Goal: Transaction & Acquisition: Purchase product/service

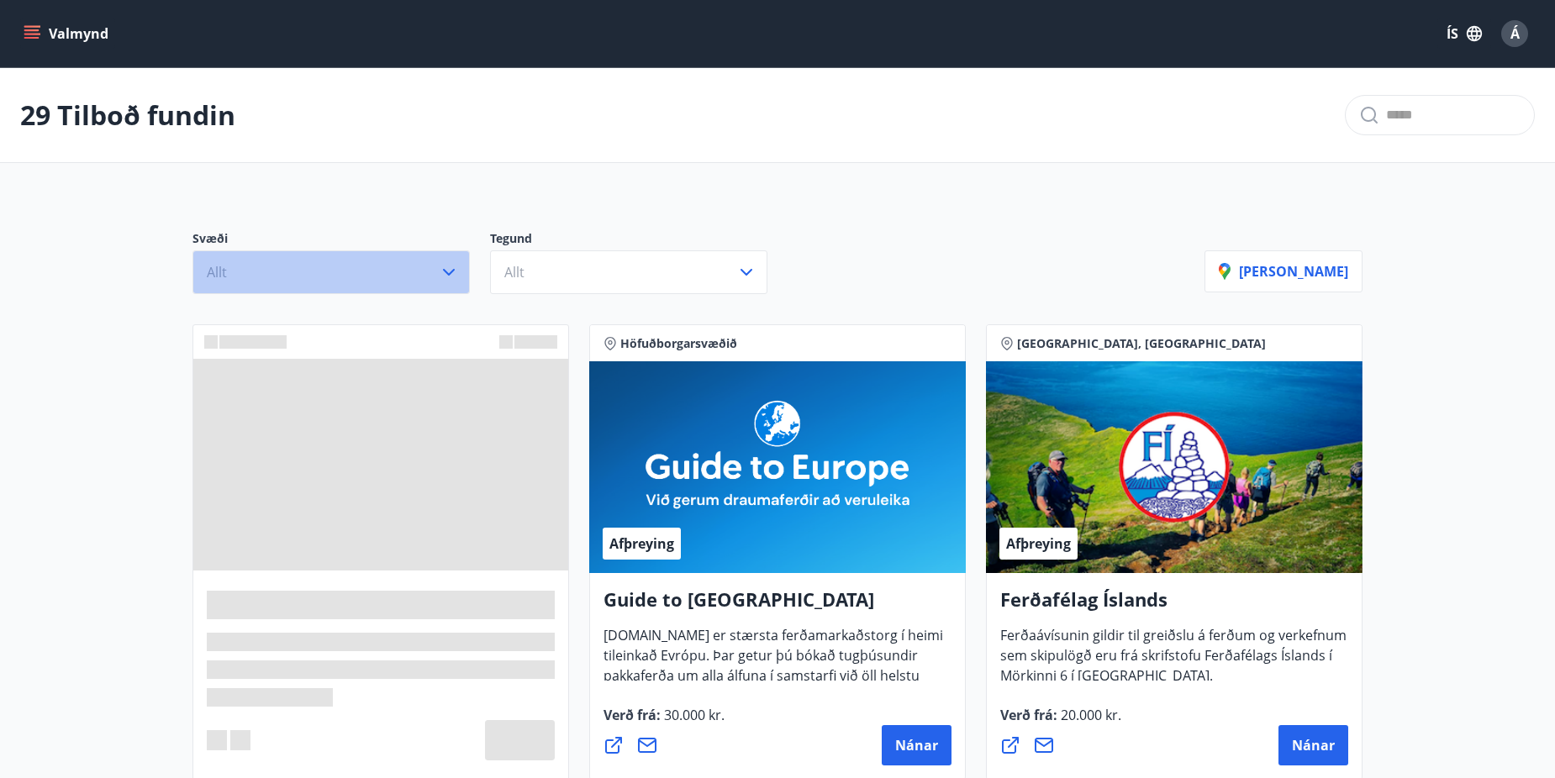
click at [434, 269] on button "Allt" at bounding box center [330, 272] width 277 height 44
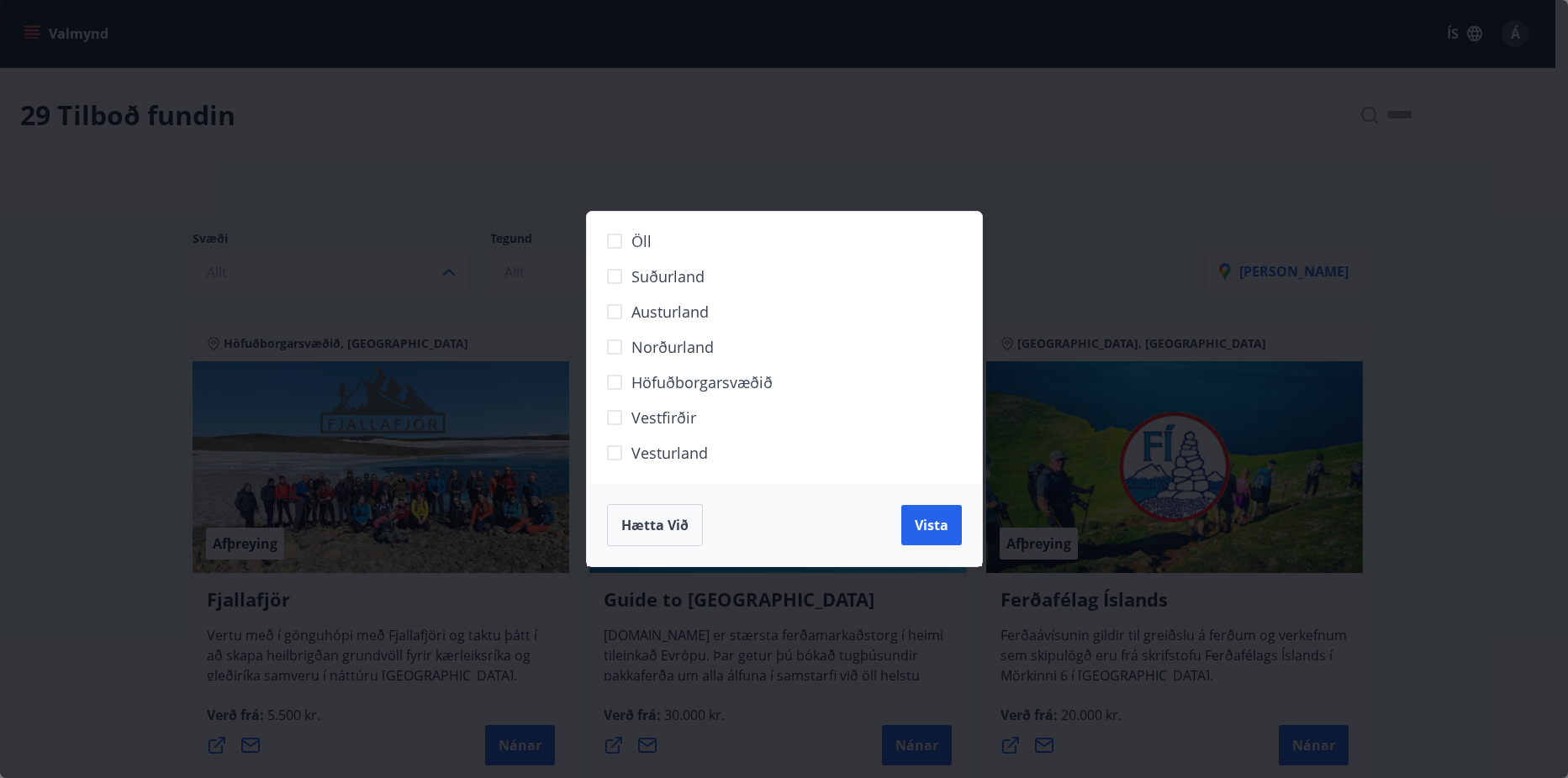
click at [667, 382] on span "Höfuðborgarsvæðið" at bounding box center [701, 382] width 141 height 22
click at [959, 533] on div "Hætta við Vista" at bounding box center [784, 525] width 395 height 82
click at [944, 535] on button "Vista" at bounding box center [931, 525] width 61 height 40
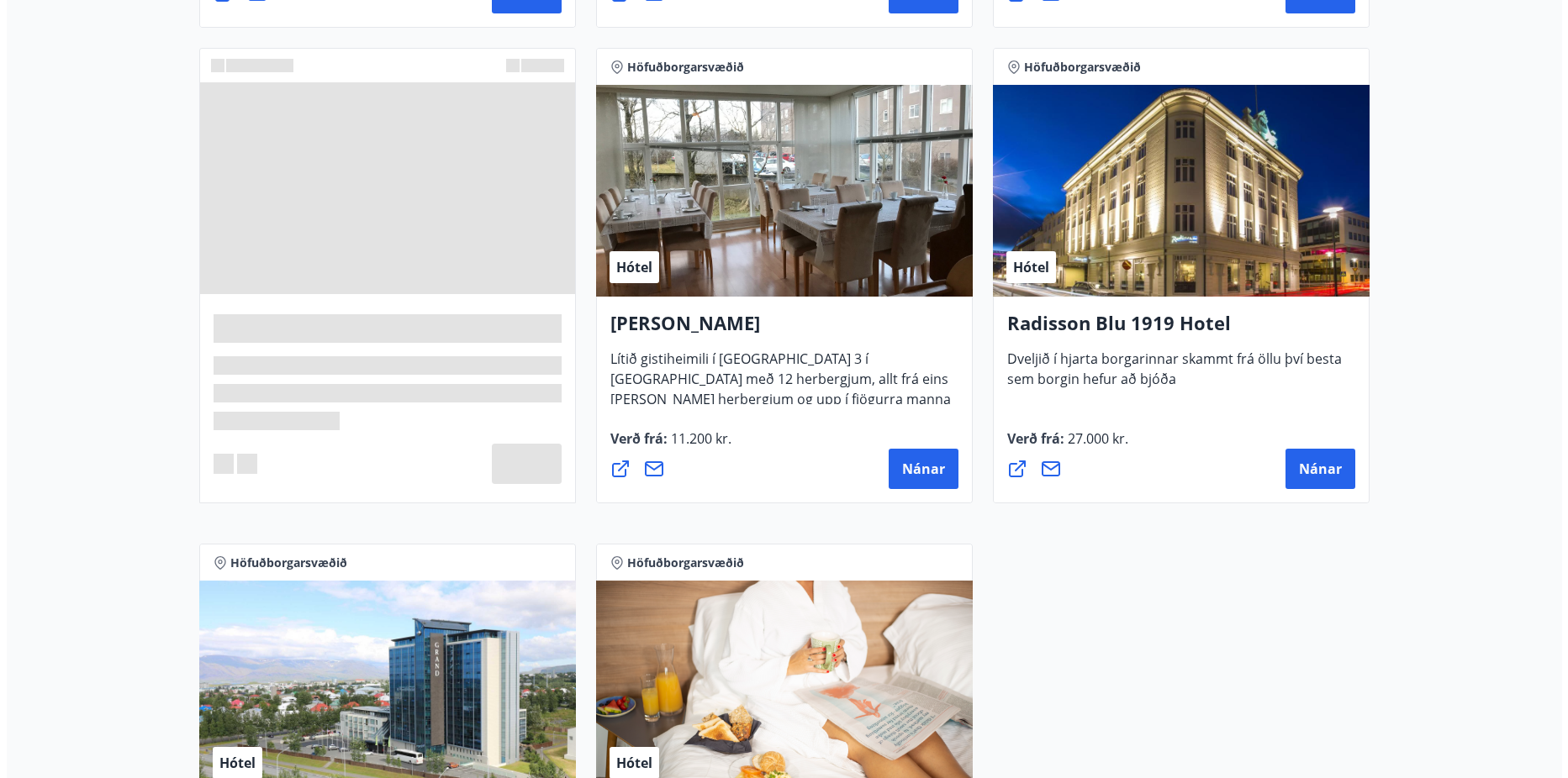
scroll to position [1345, 0]
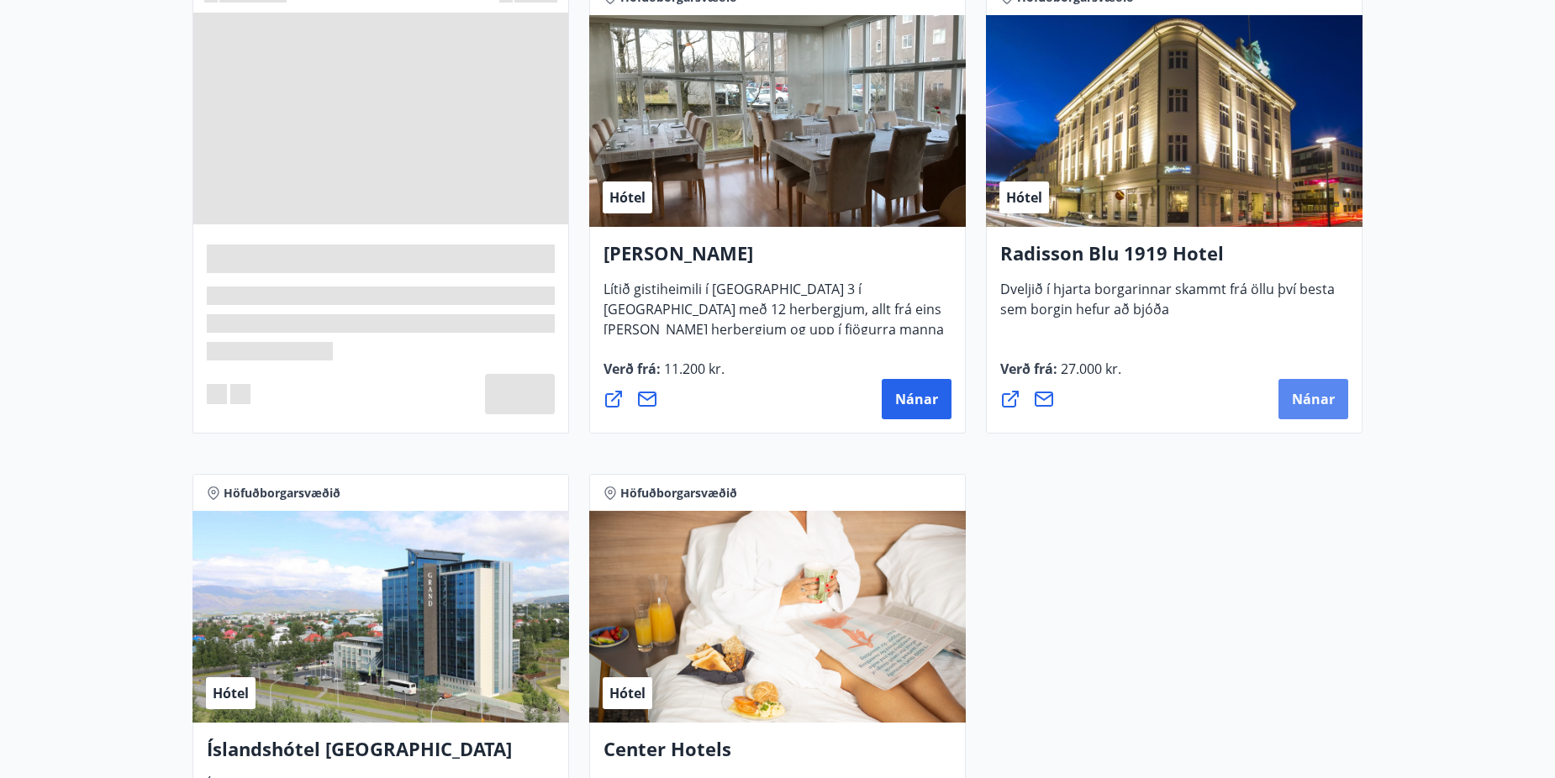
click at [1315, 408] on button "Nánar" at bounding box center [1313, 399] width 70 height 40
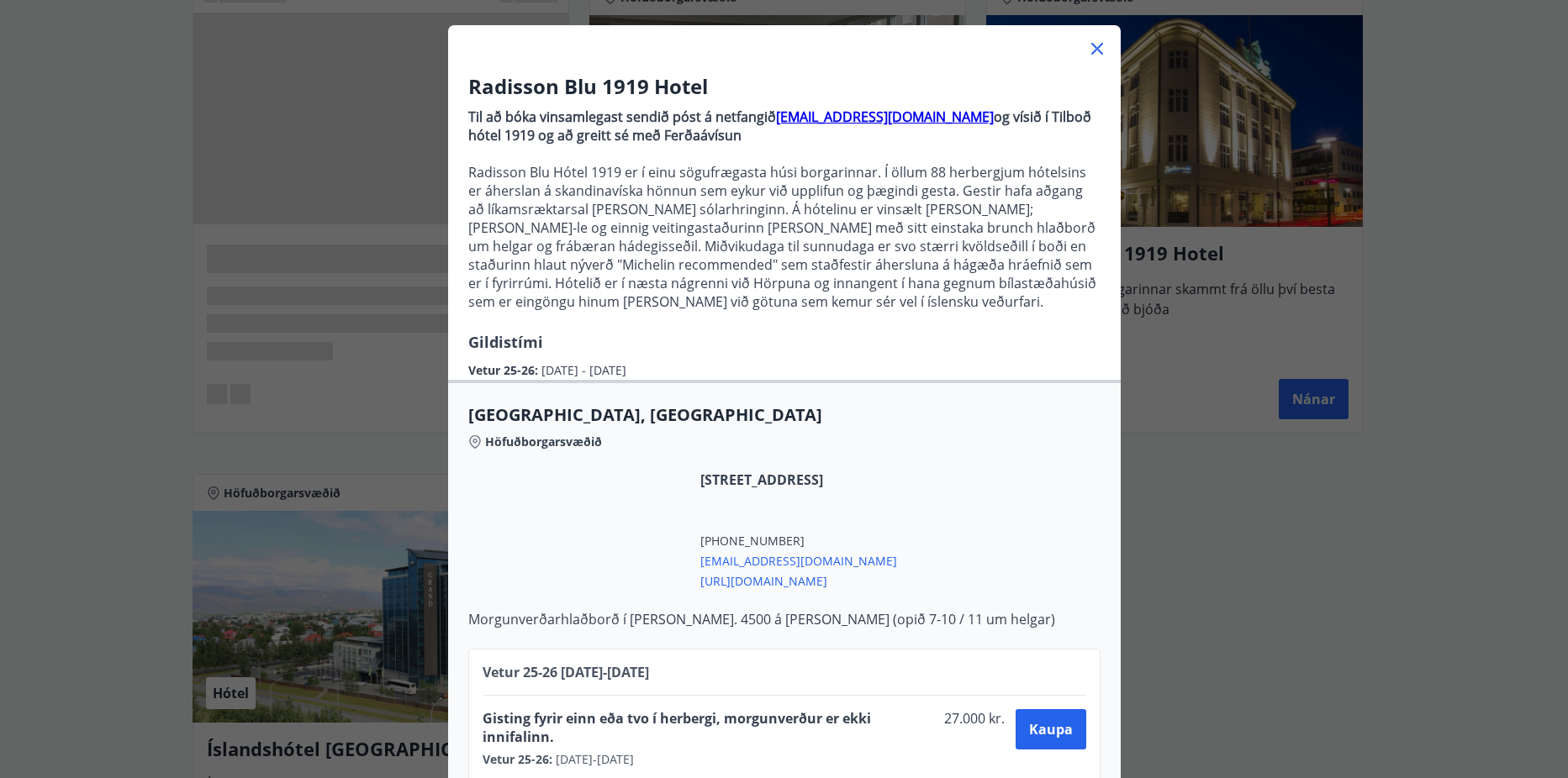
scroll to position [113, 0]
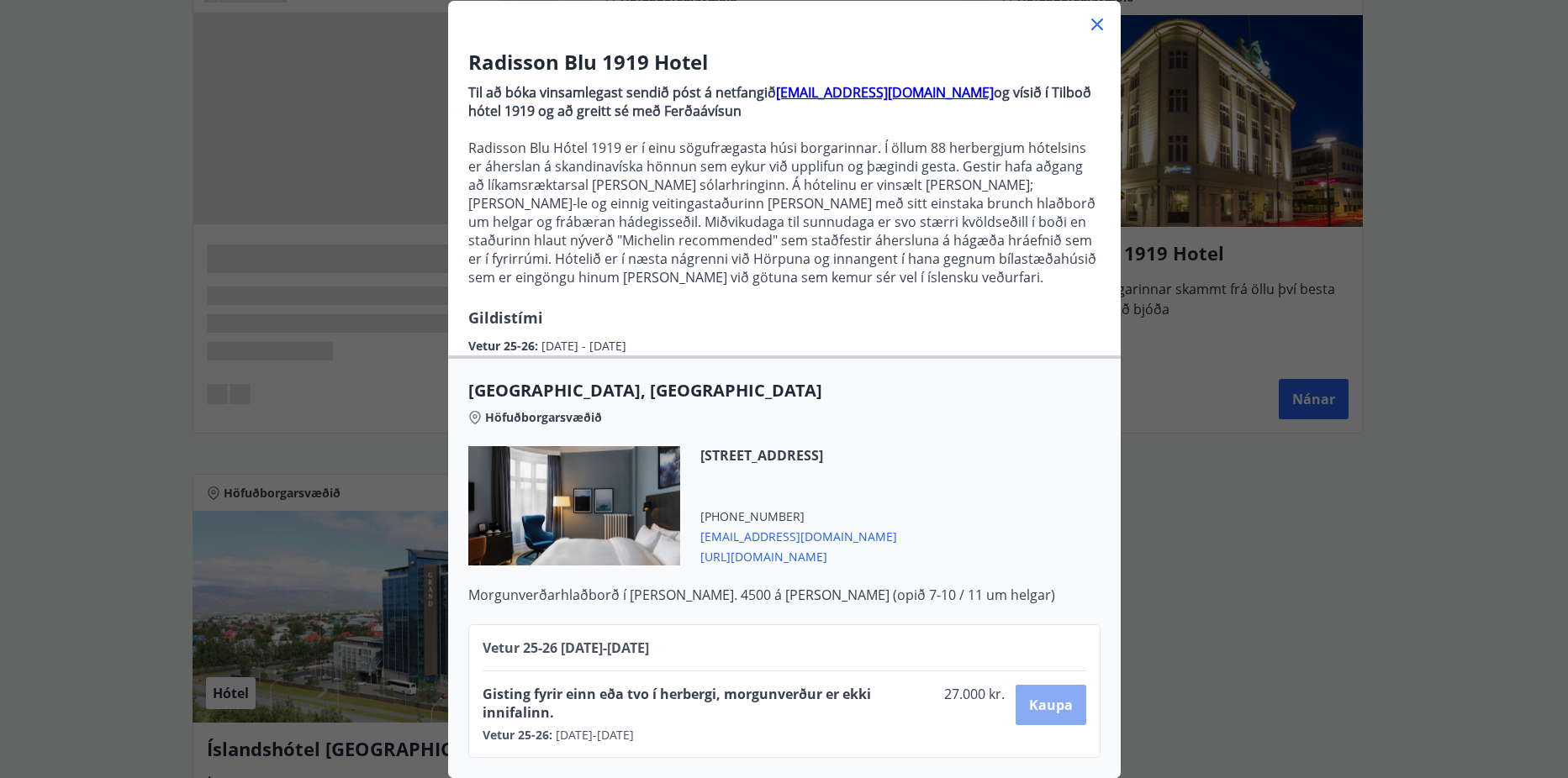
click at [1034, 696] on span "Kaupa" at bounding box center [1051, 705] width 44 height 18
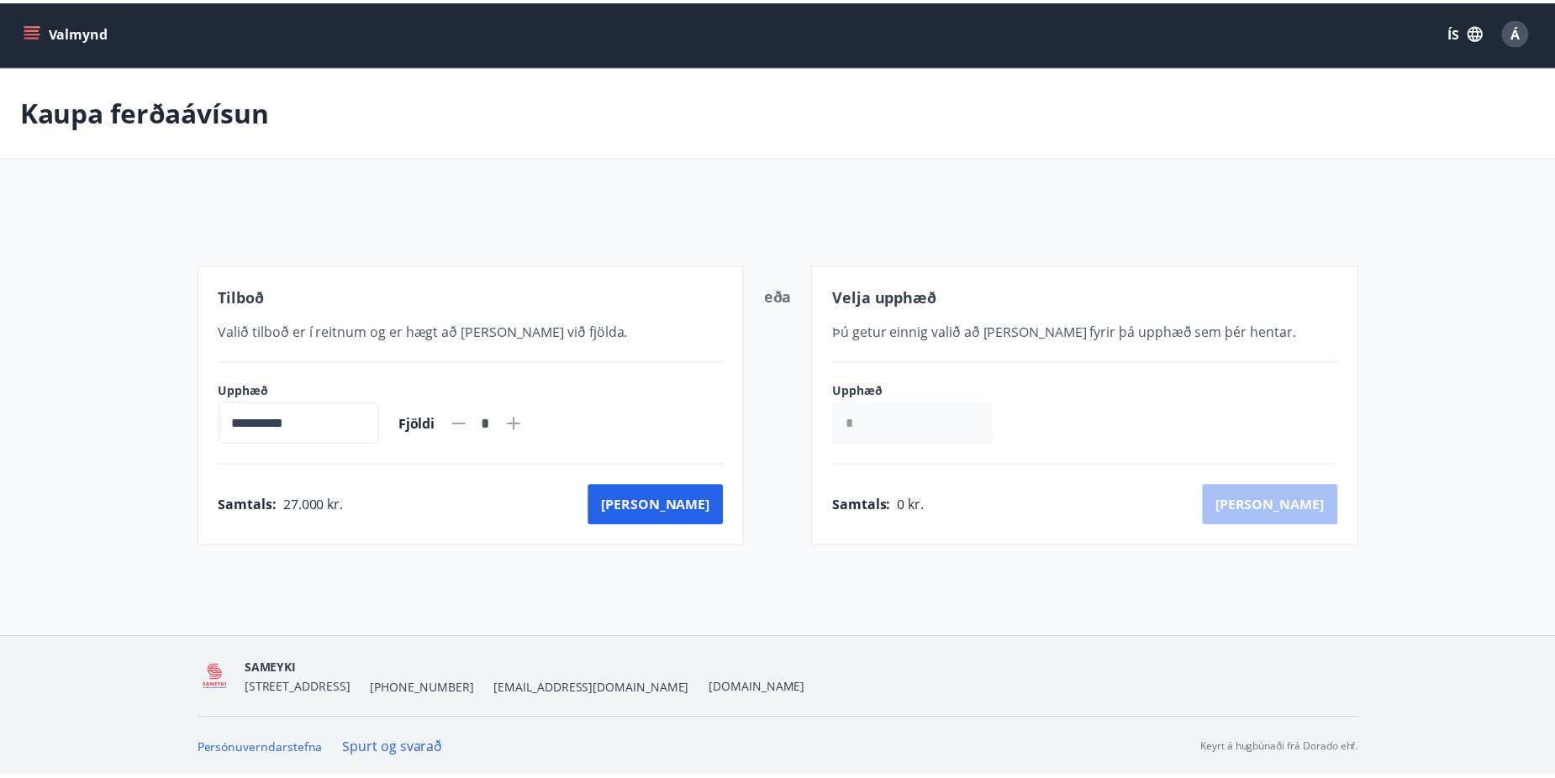
scroll to position [3, 0]
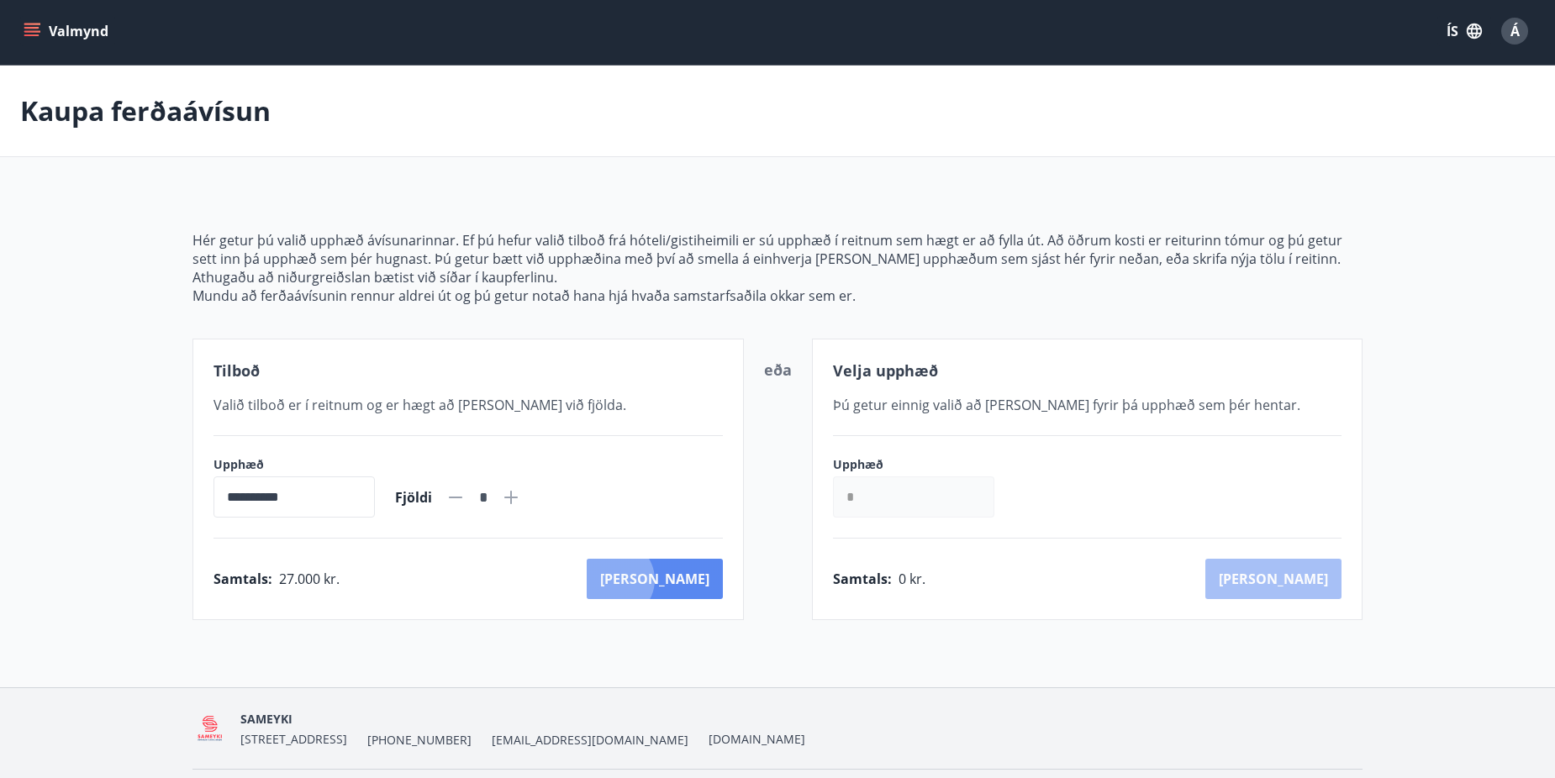
click at [688, 580] on button "[PERSON_NAME]" at bounding box center [655, 579] width 136 height 40
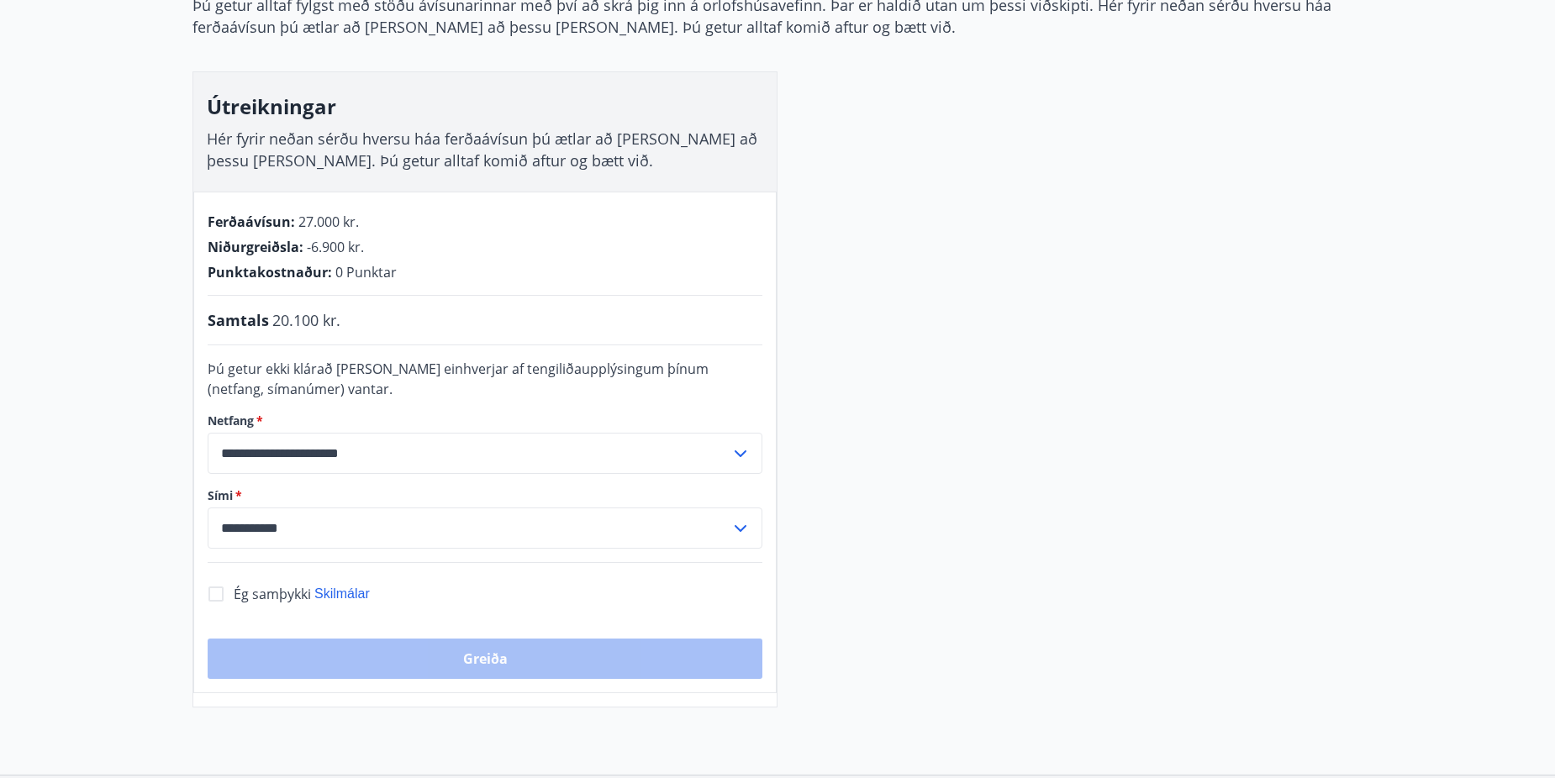
scroll to position [337, 0]
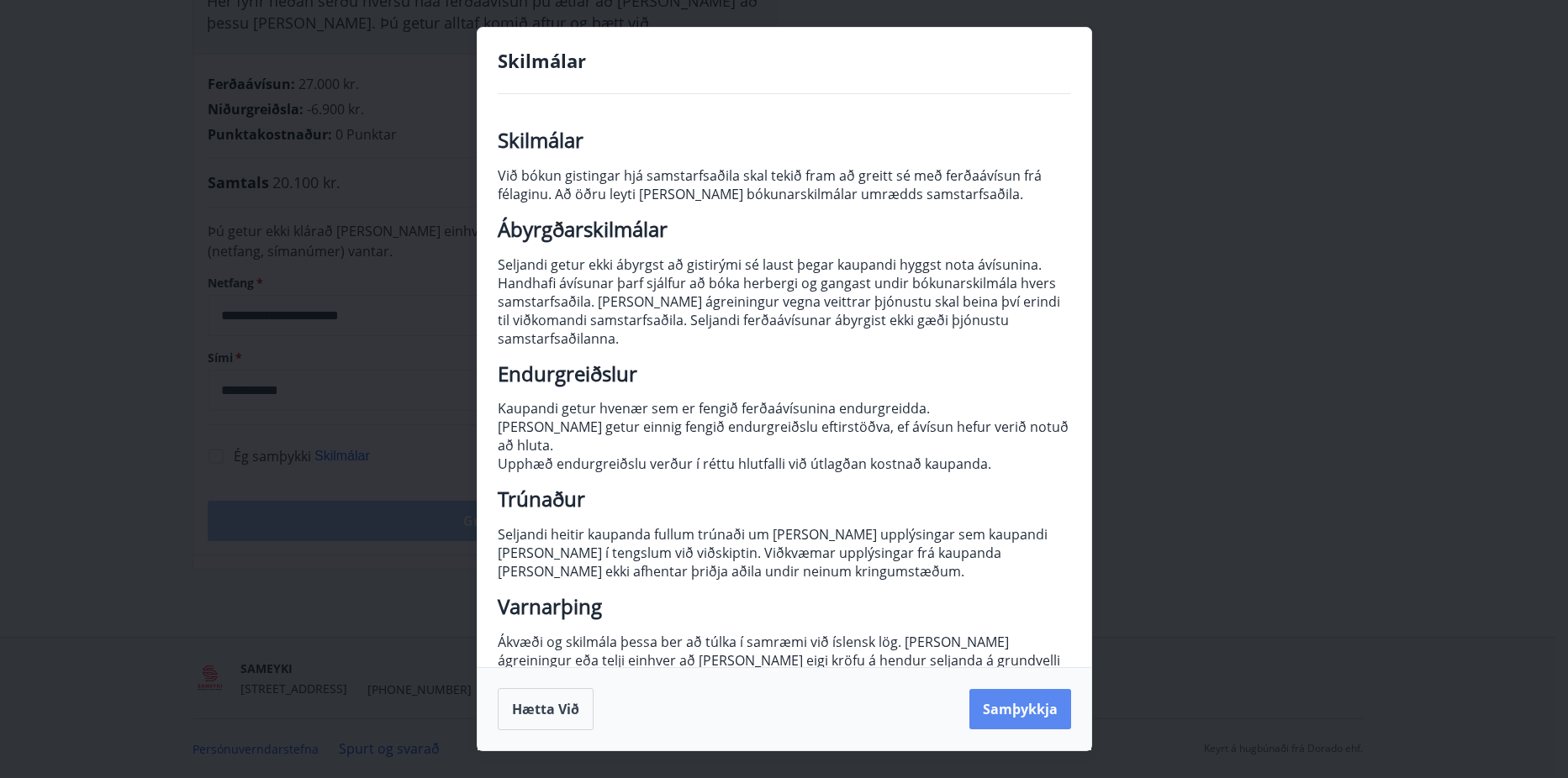
click at [1017, 715] on button "Samþykkja" at bounding box center [1020, 709] width 102 height 40
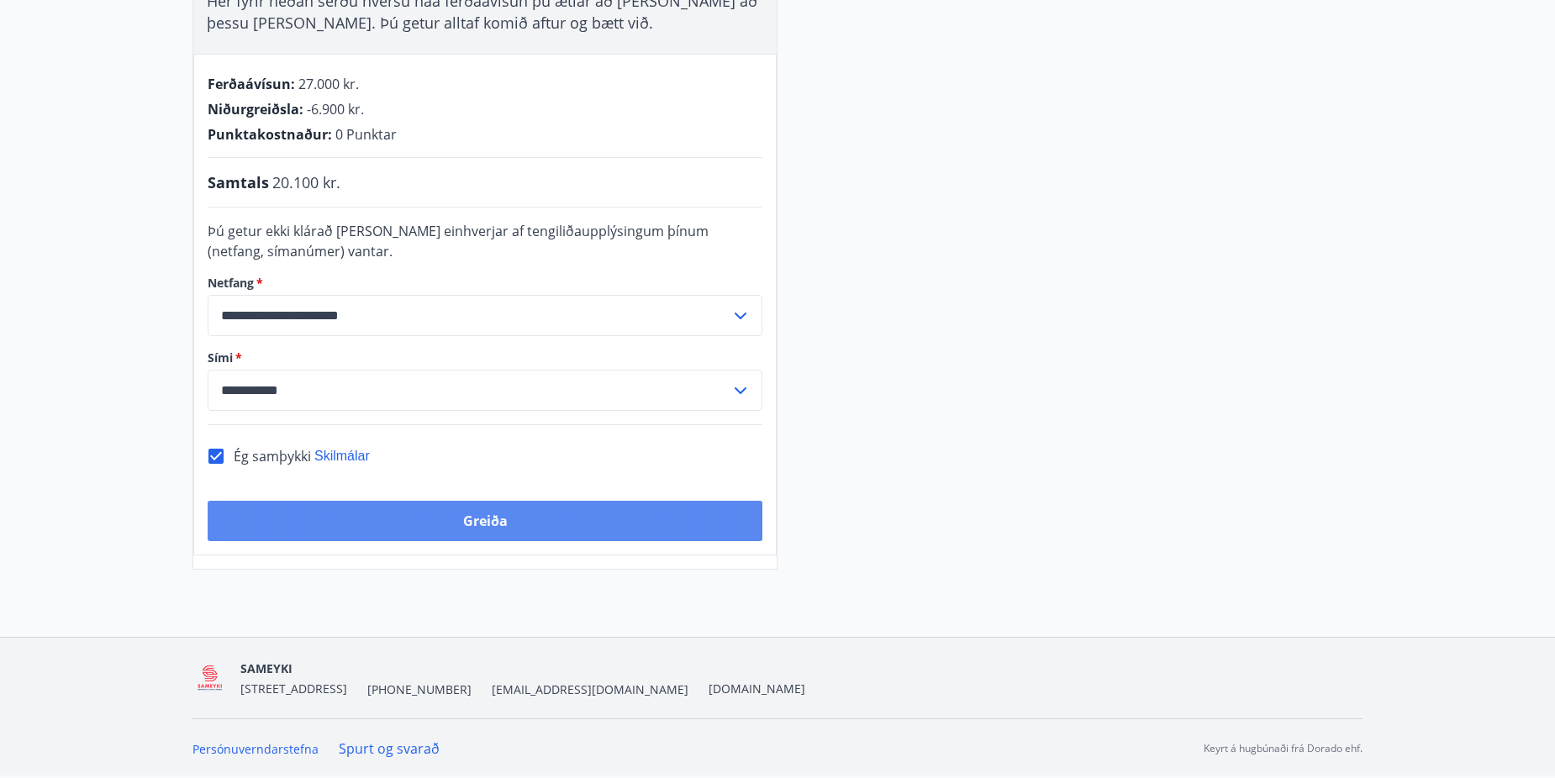
click at [499, 511] on button "Greiða" at bounding box center [485, 521] width 555 height 40
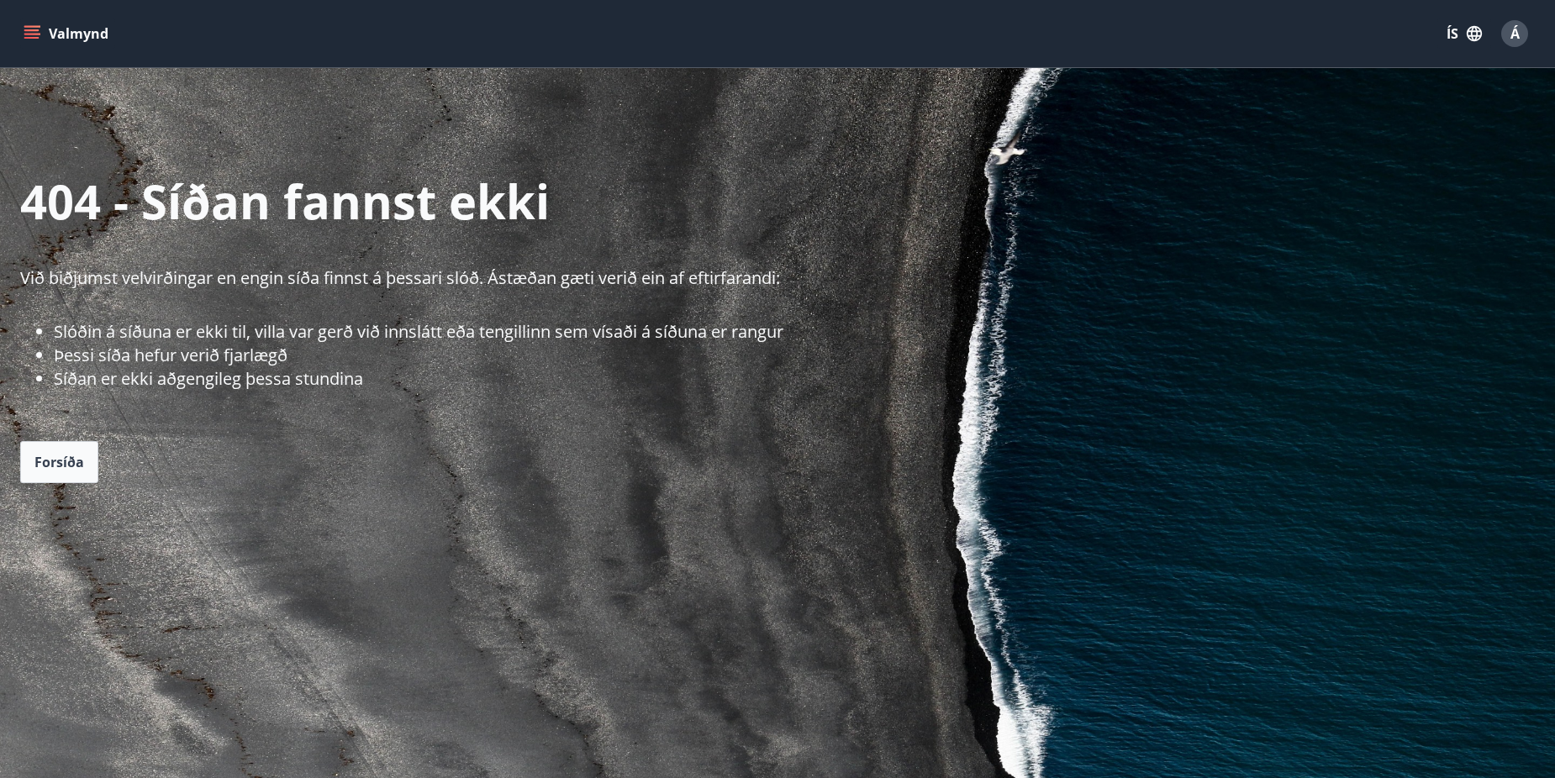
click at [40, 24] on button "Valmynd" at bounding box center [67, 33] width 95 height 30
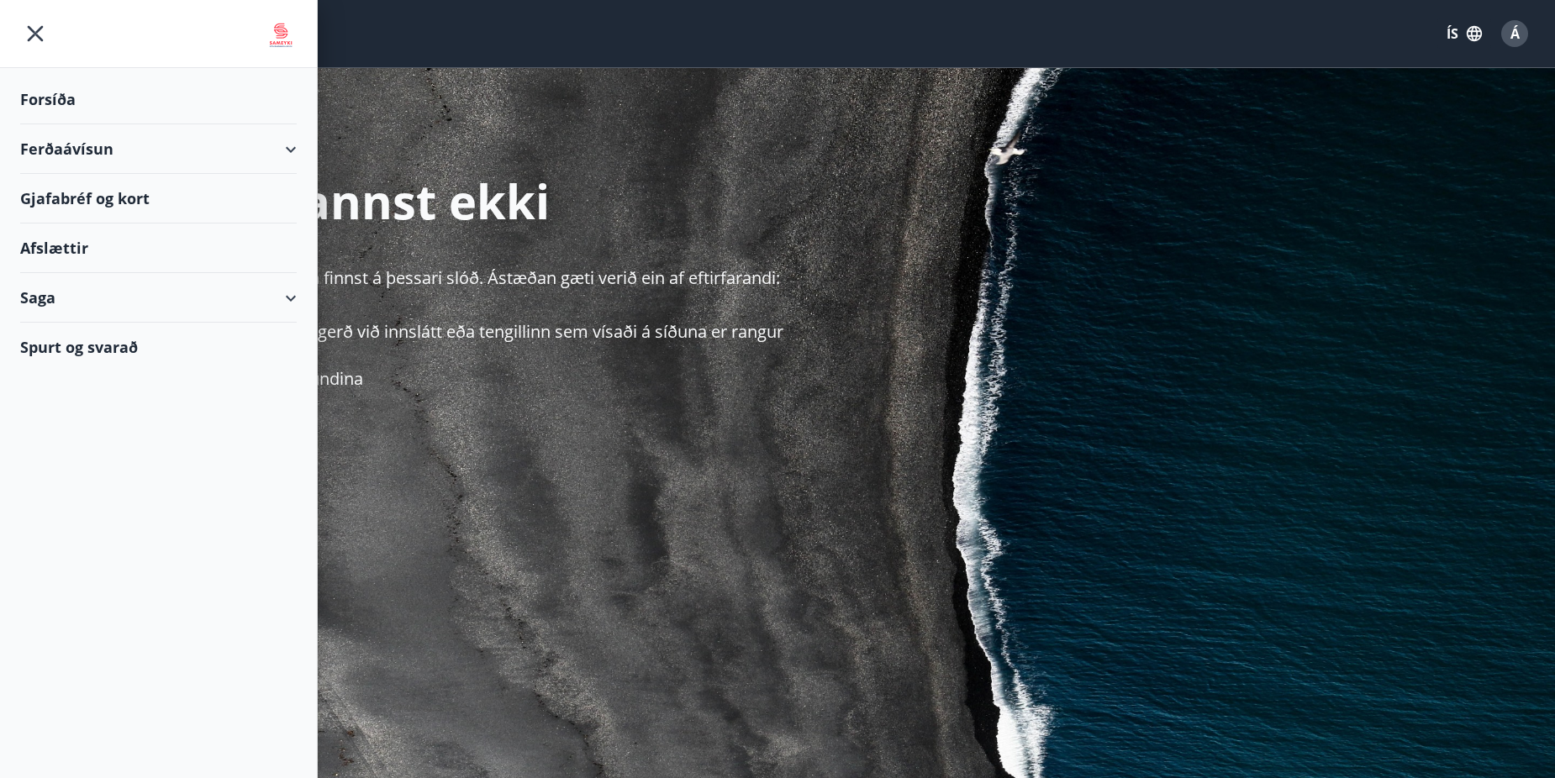
click at [1519, 37] on span "Á" at bounding box center [1514, 33] width 9 height 18
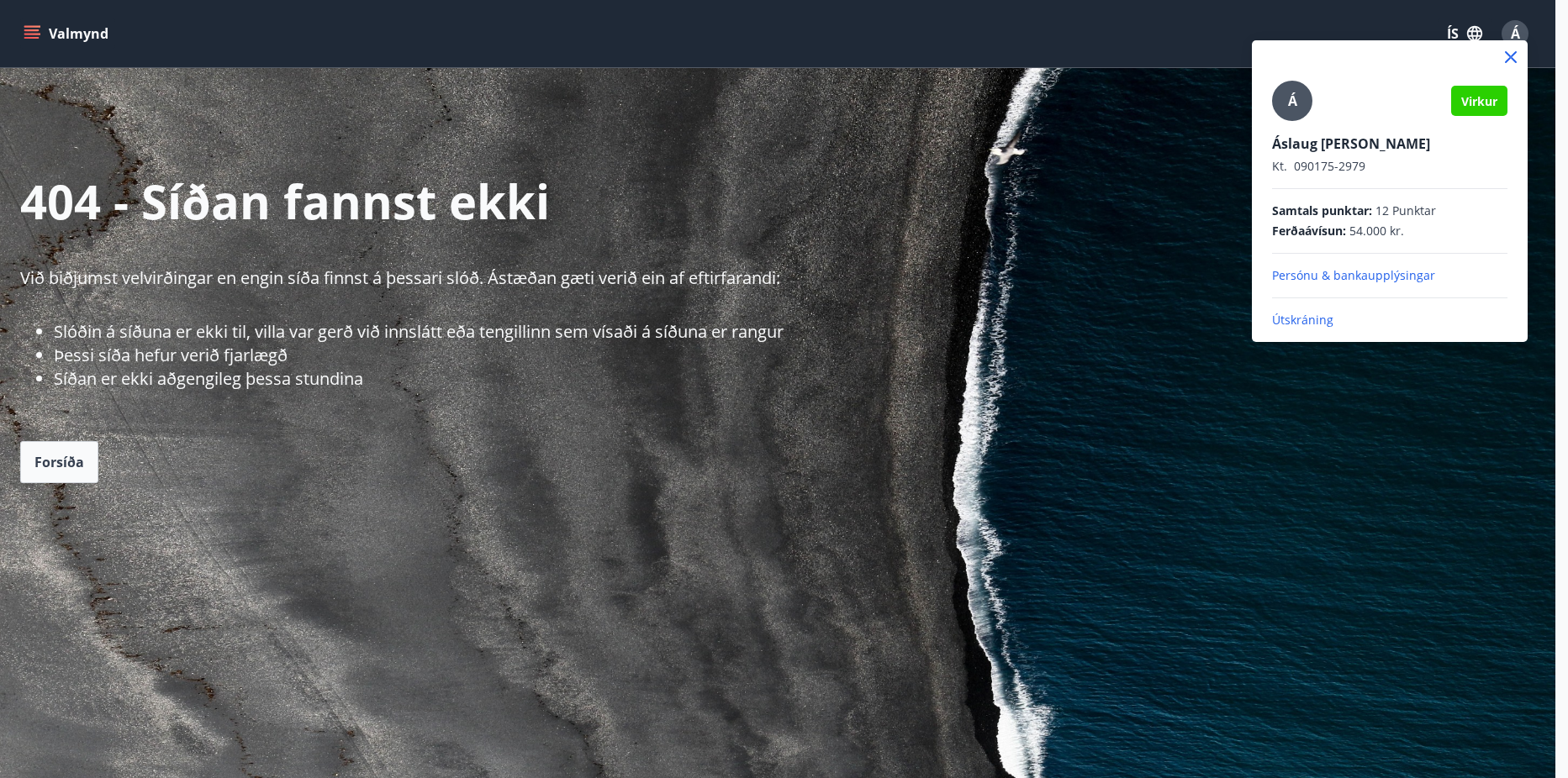
click at [1162, 138] on div at bounding box center [784, 389] width 1568 height 778
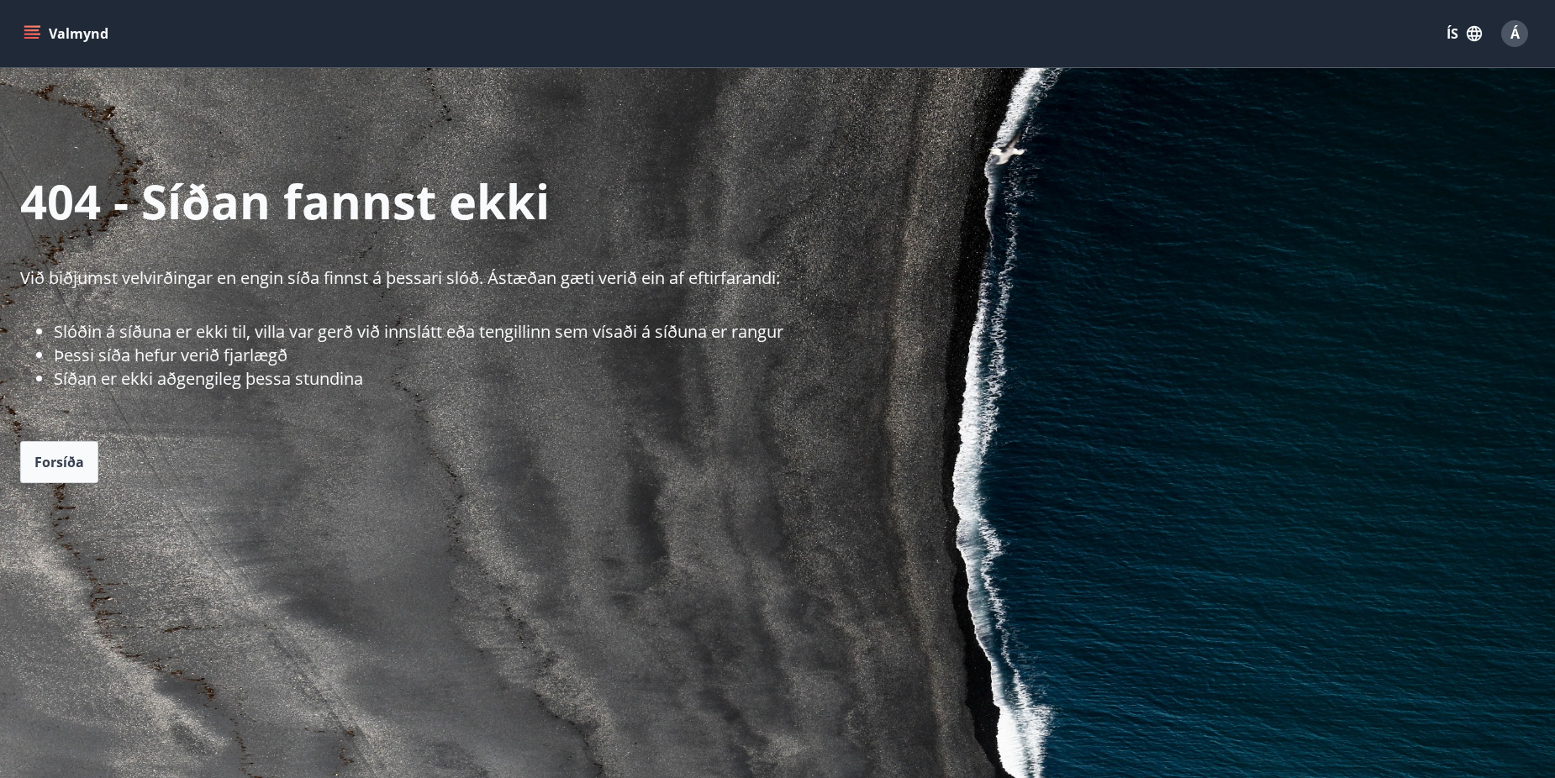
click at [31, 36] on icon "menu" at bounding box center [32, 33] width 17 height 17
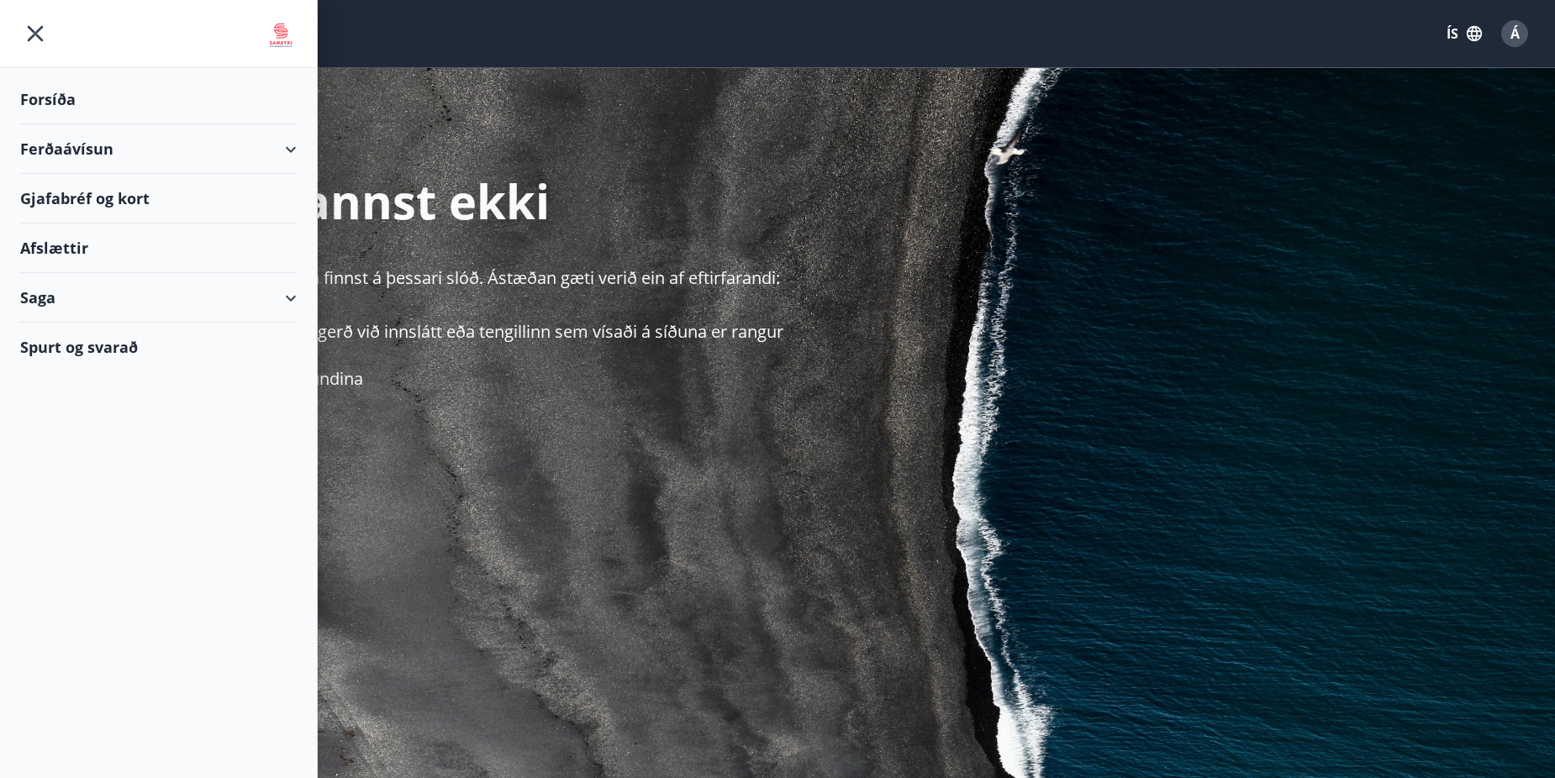
click at [76, 140] on div "Ferðaávísun" at bounding box center [158, 149] width 277 height 50
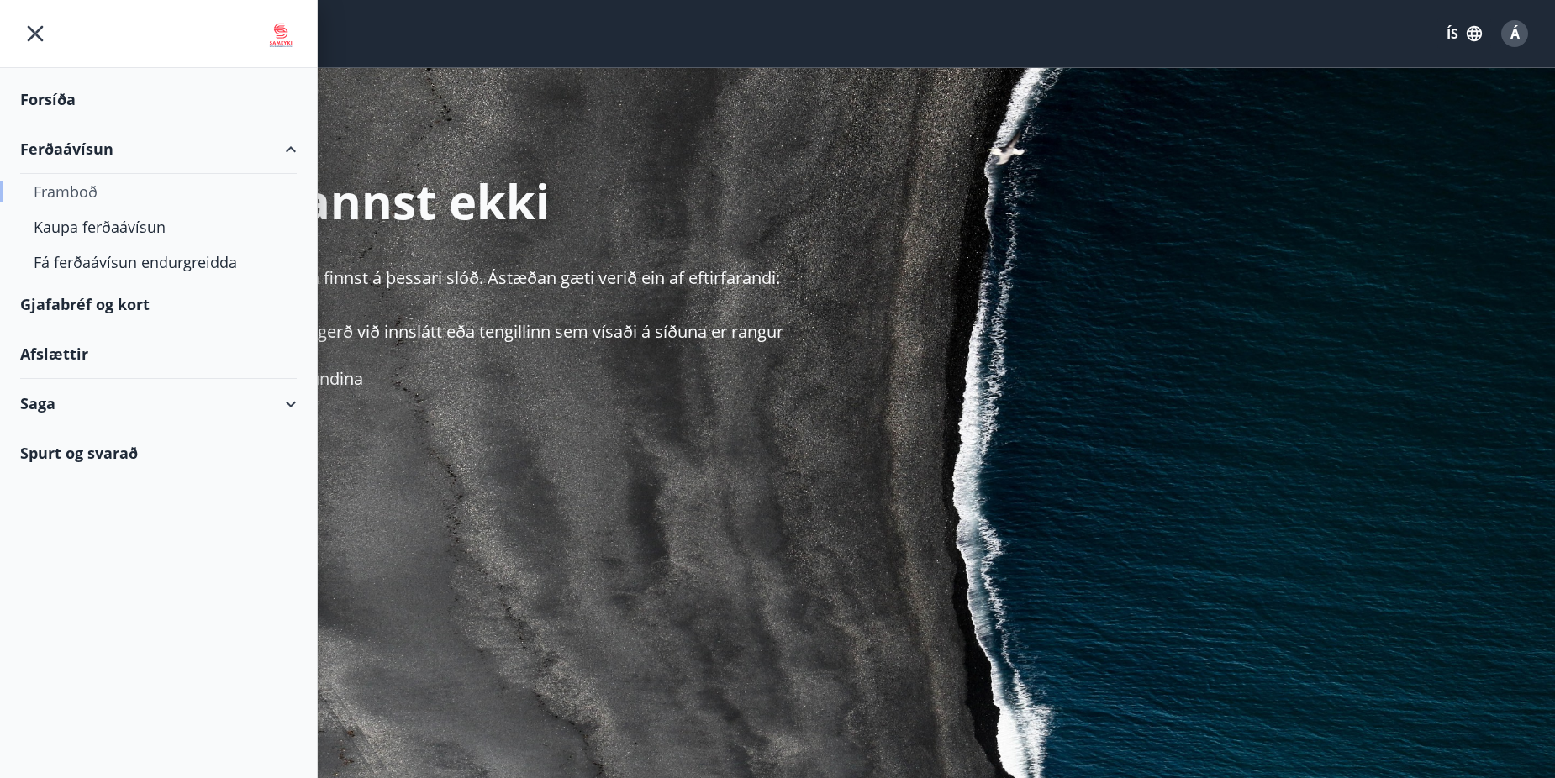
click at [61, 196] on div "Framboð" at bounding box center [159, 191] width 250 height 35
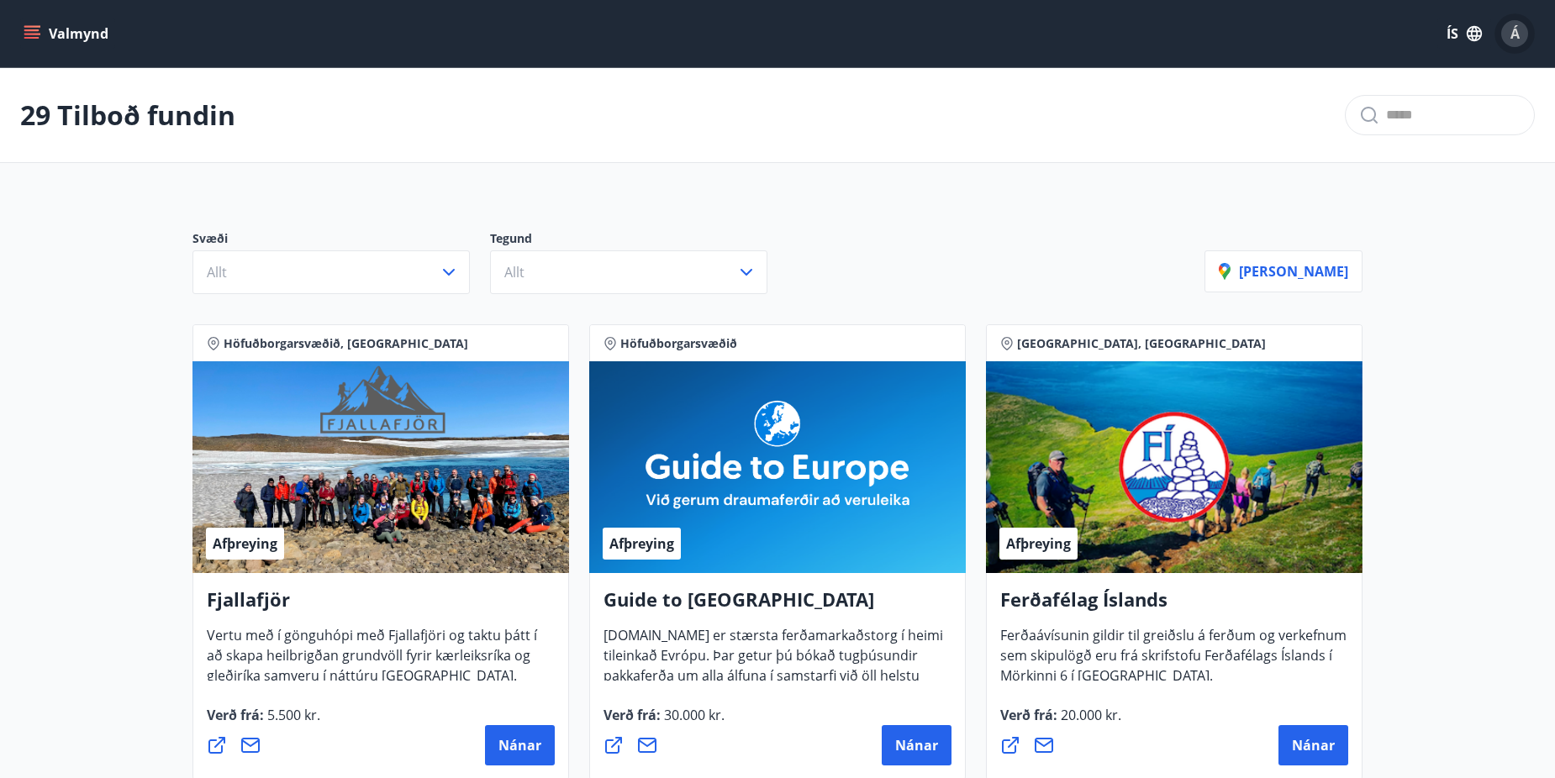
click at [1525, 33] on div "Á" at bounding box center [1514, 33] width 27 height 27
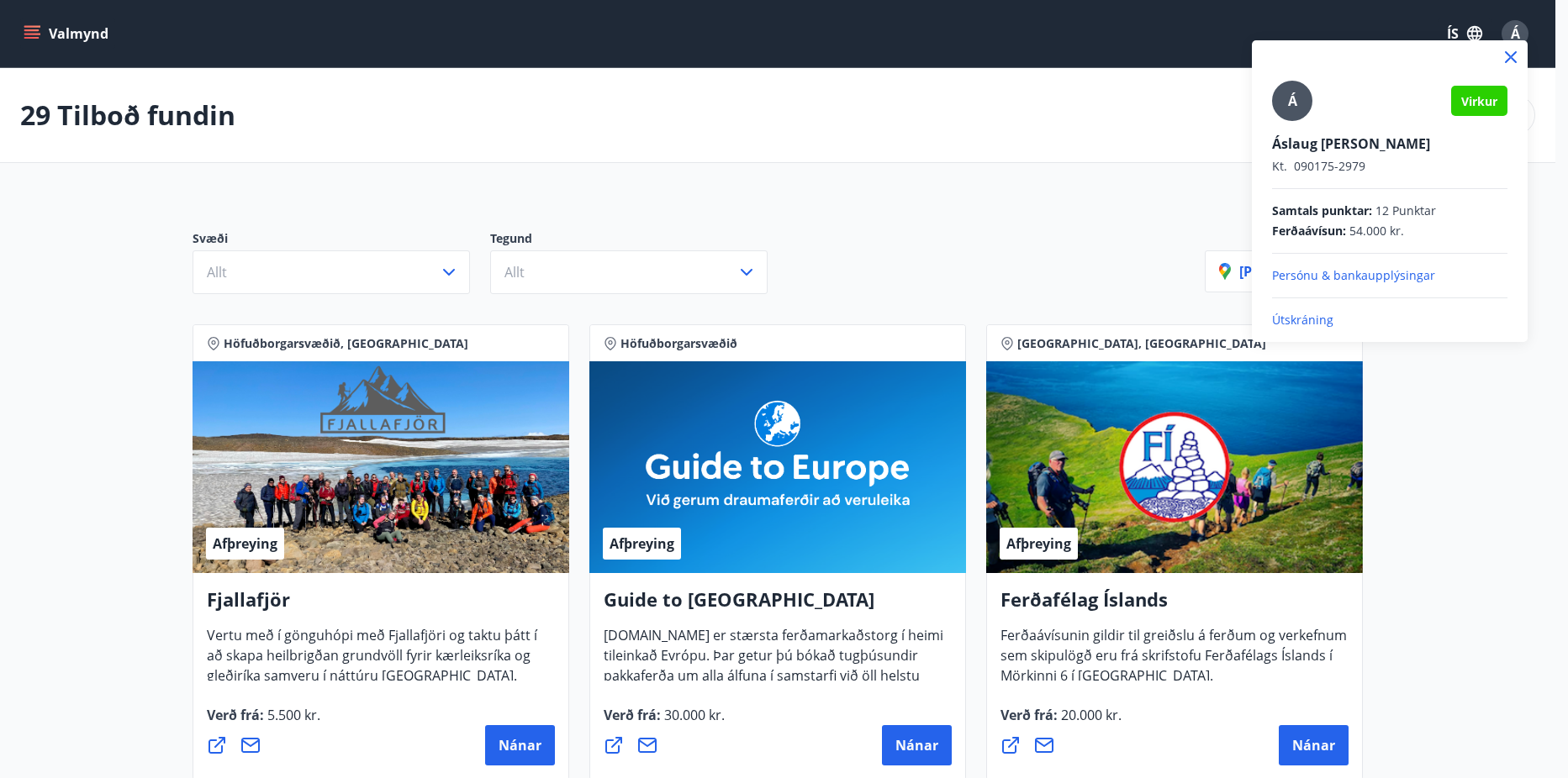
click at [1308, 278] on p "Persónu & bankaupplýsingar" at bounding box center [1389, 275] width 235 height 17
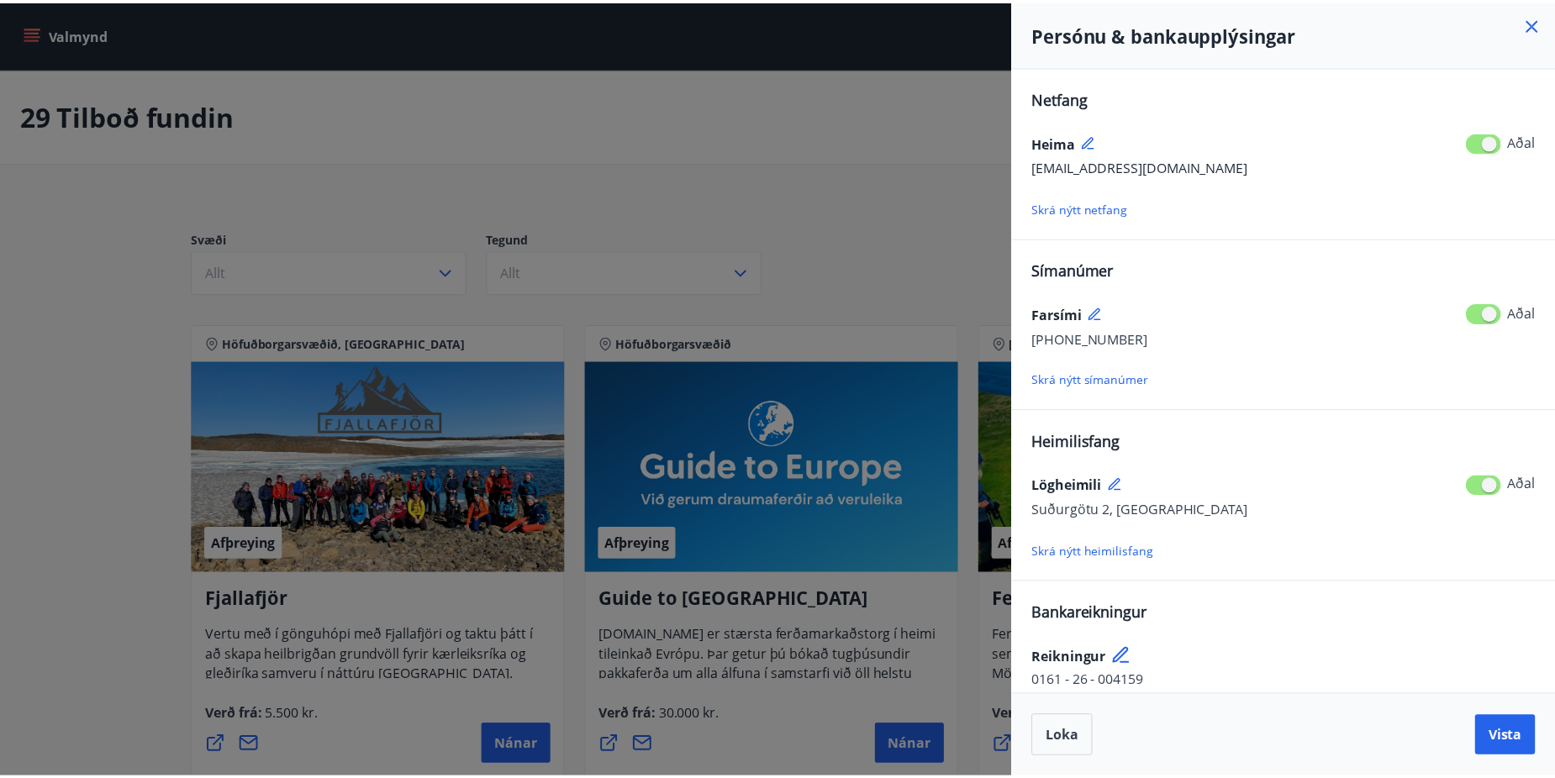
scroll to position [17, 0]
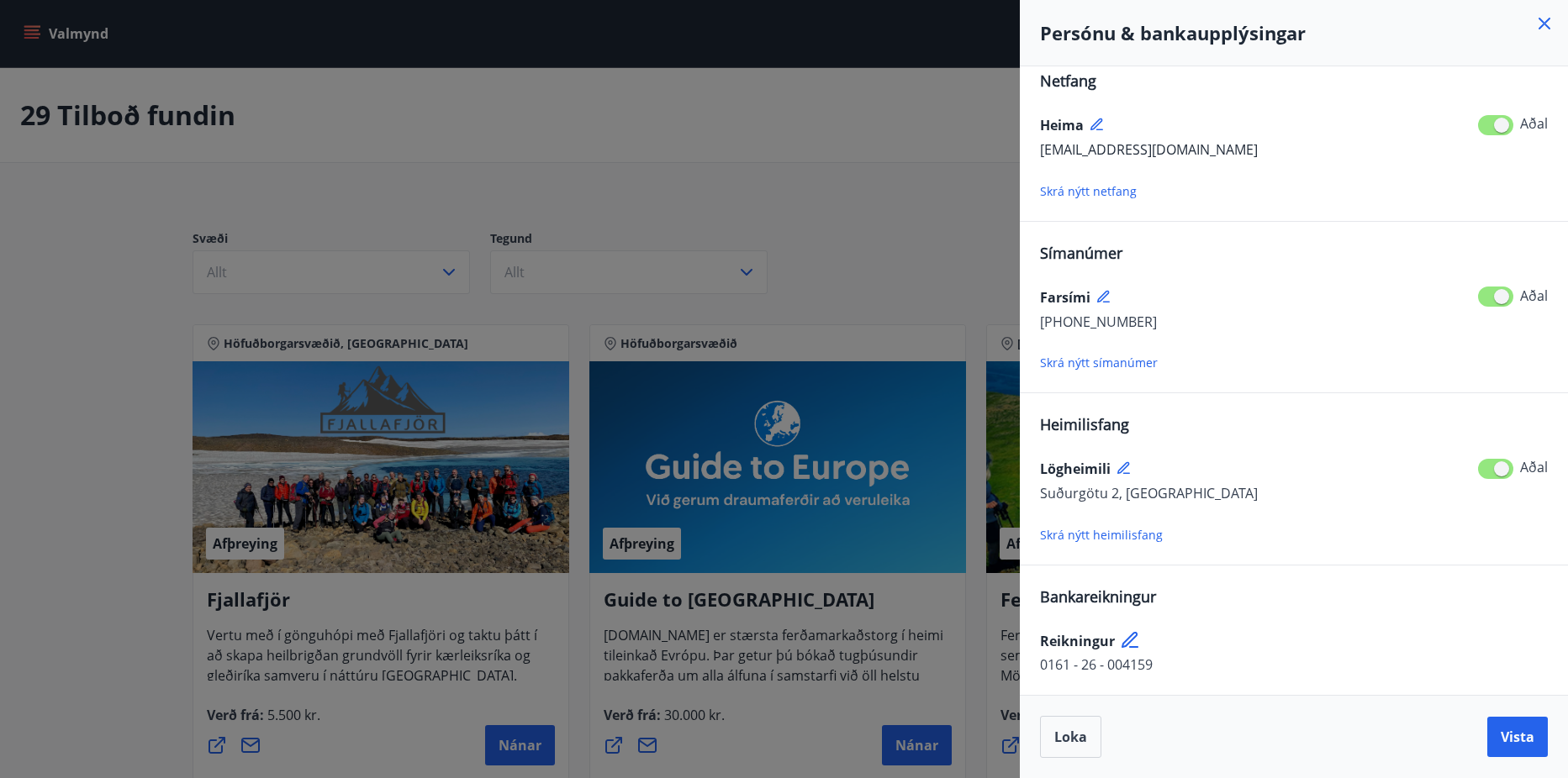
click at [1547, 24] on icon at bounding box center [1544, 23] width 20 height 20
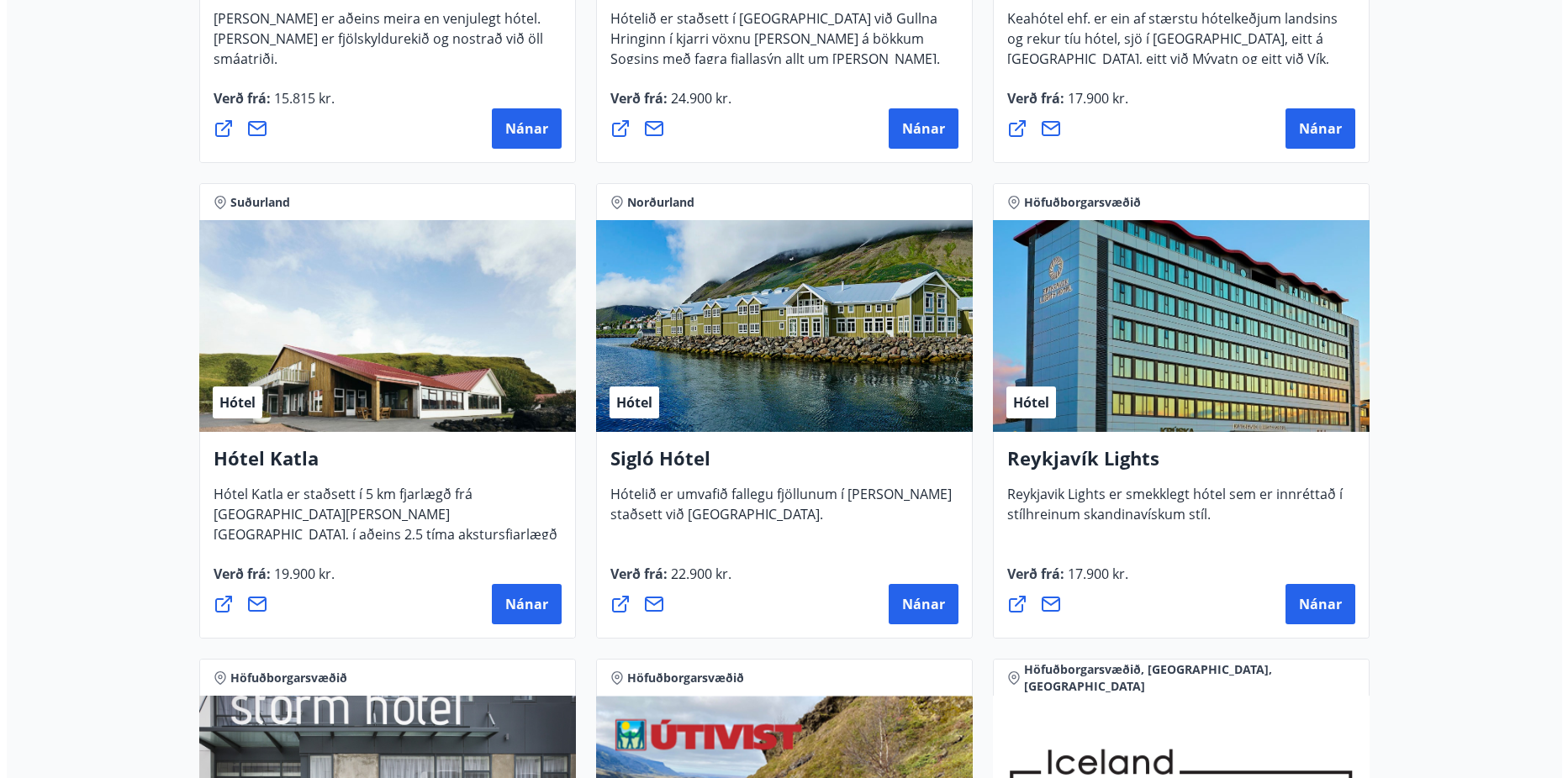
scroll to position [1345, 0]
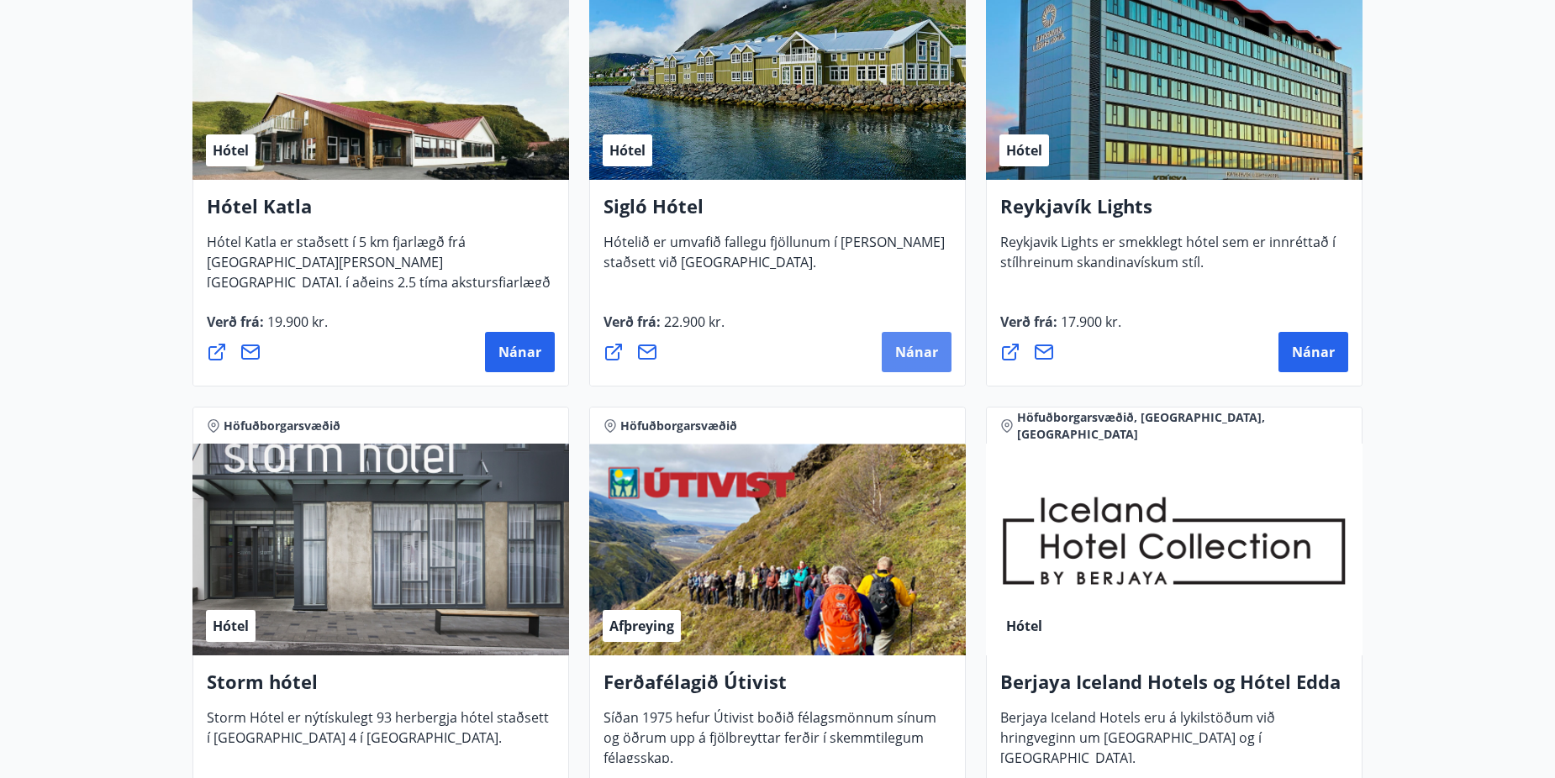
click at [914, 343] on span "Nánar" at bounding box center [916, 352] width 43 height 18
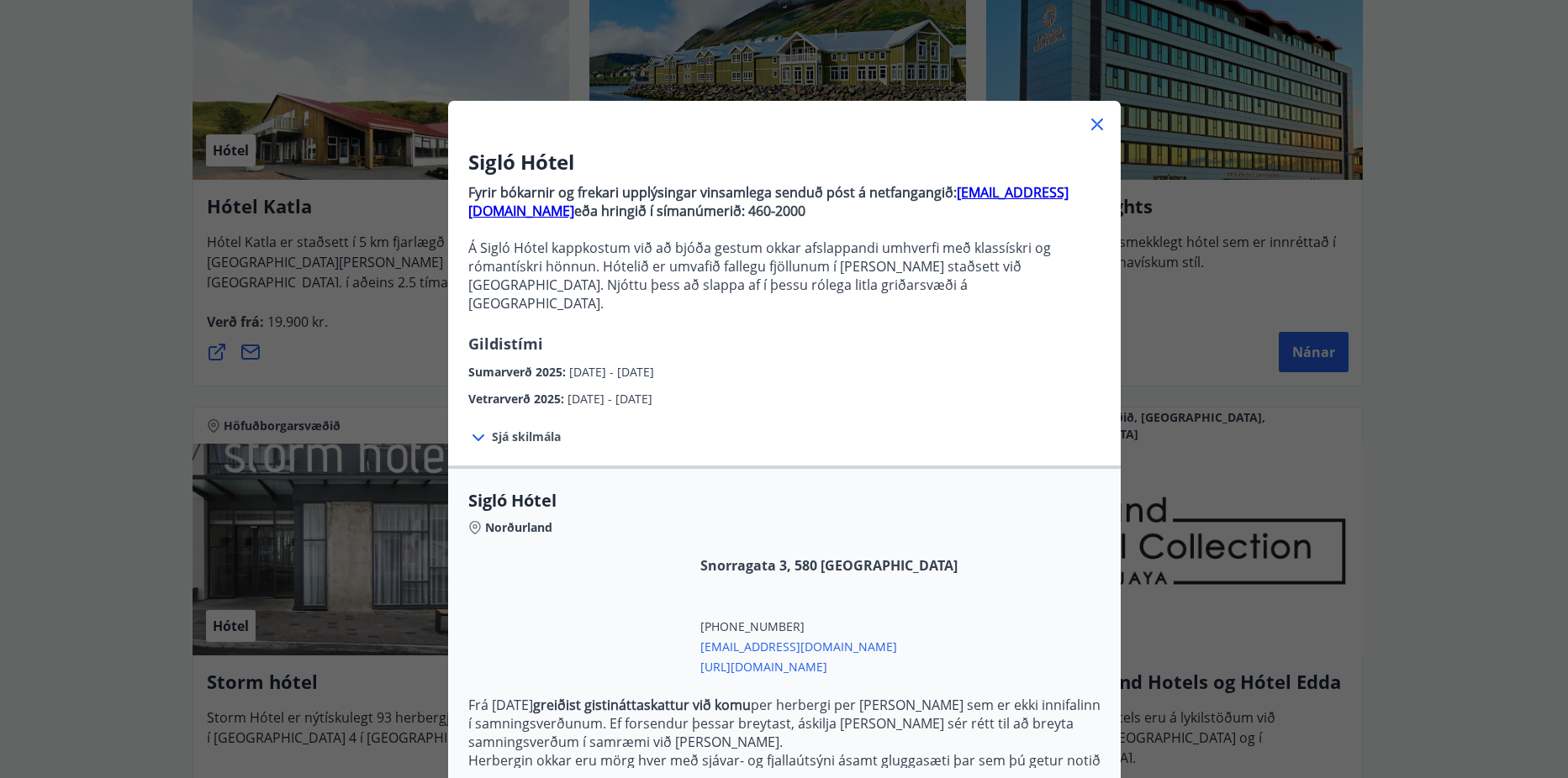
scroll to position [181, 0]
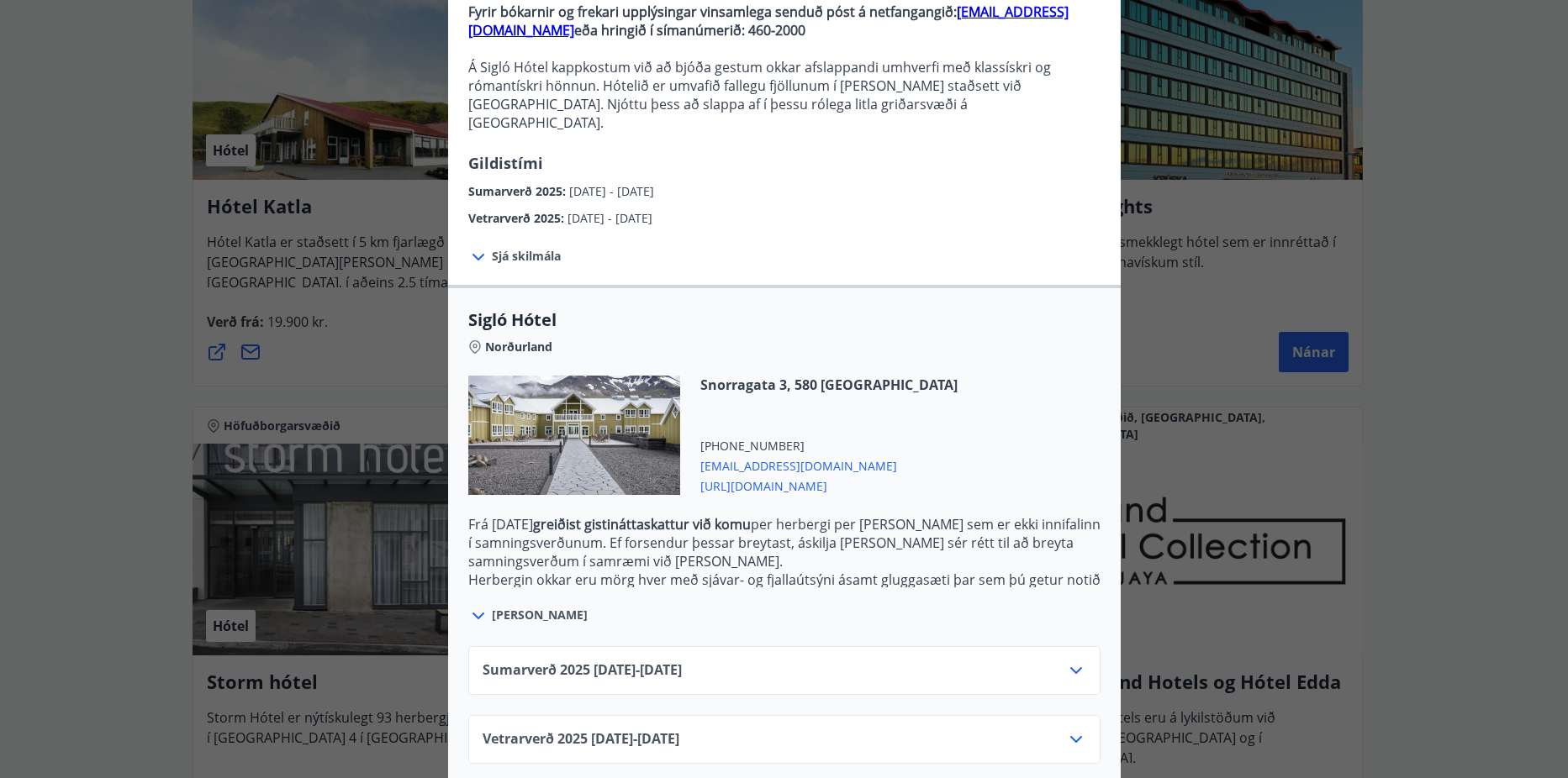
click at [1051, 730] on div "Vetrarverð 2025 01.10.25 - 21.12.25" at bounding box center [783, 747] width 603 height 34
click at [1066, 730] on icon at bounding box center [1076, 740] width 20 height 20
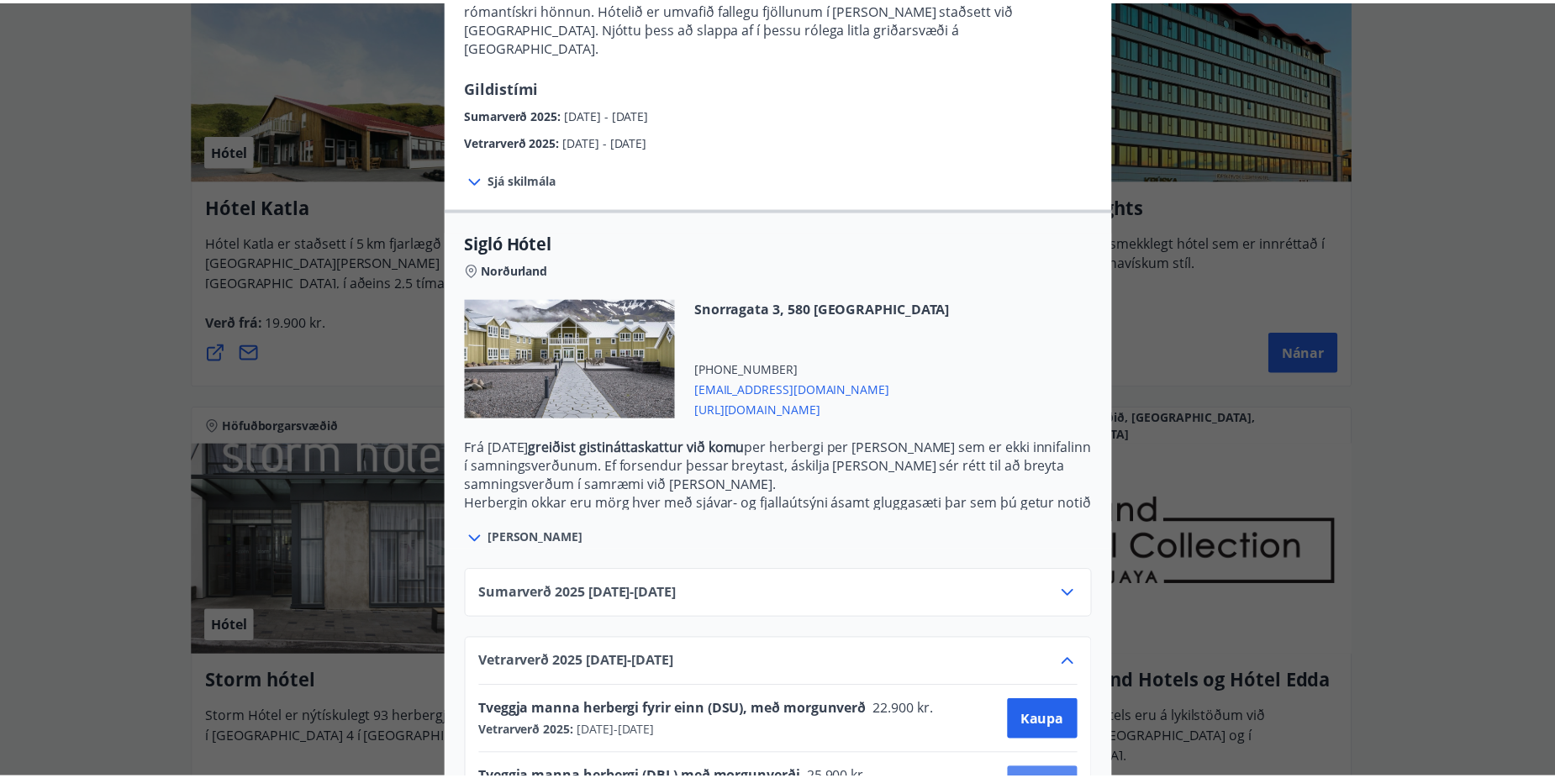
scroll to position [317, 0]
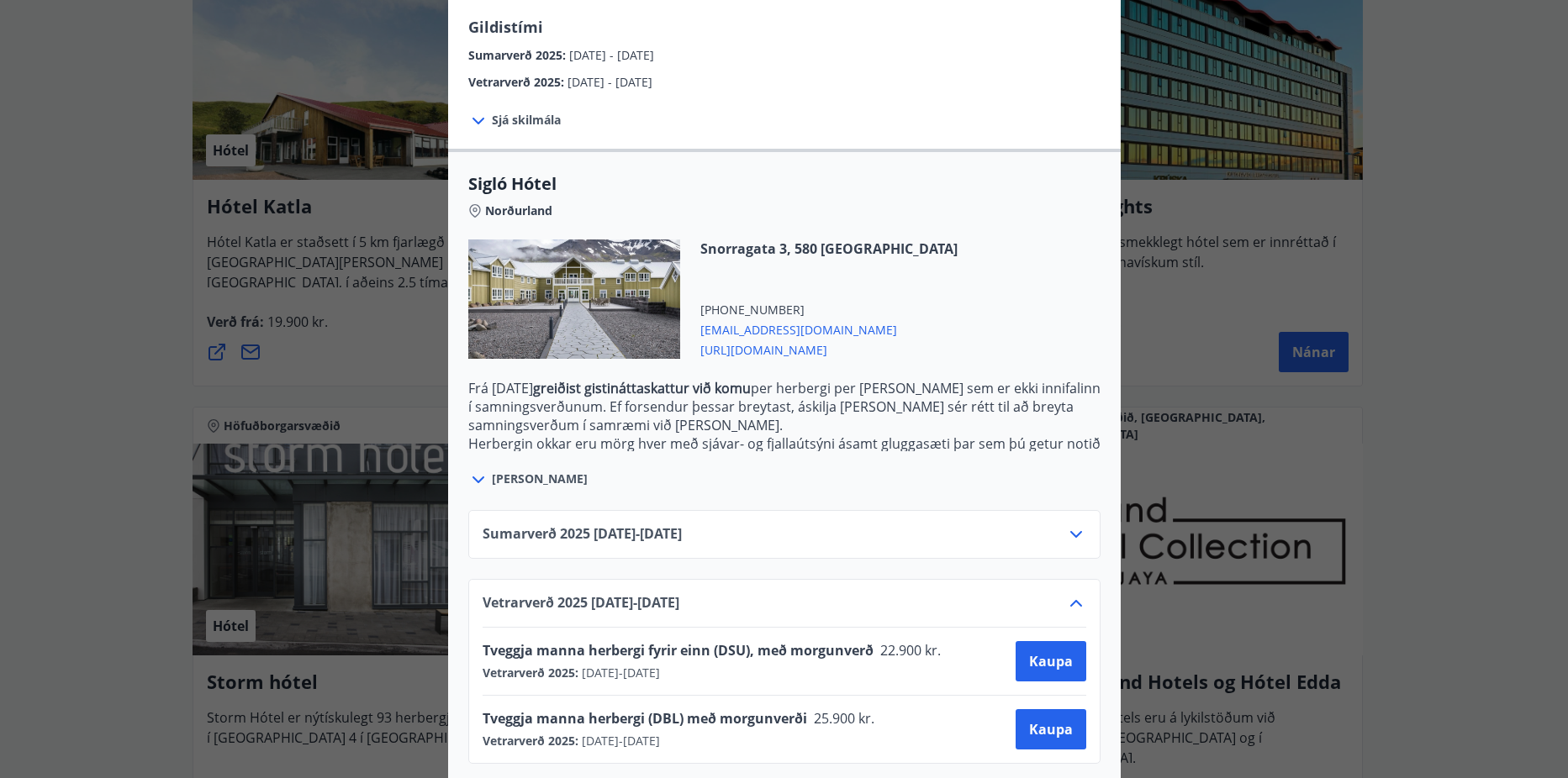
click at [140, 249] on div "Sigló Hótel Fyrir bókarnir og frekari upplýsingar vinsamlega senduð póst á netf…" at bounding box center [784, 72] width 1568 height 778
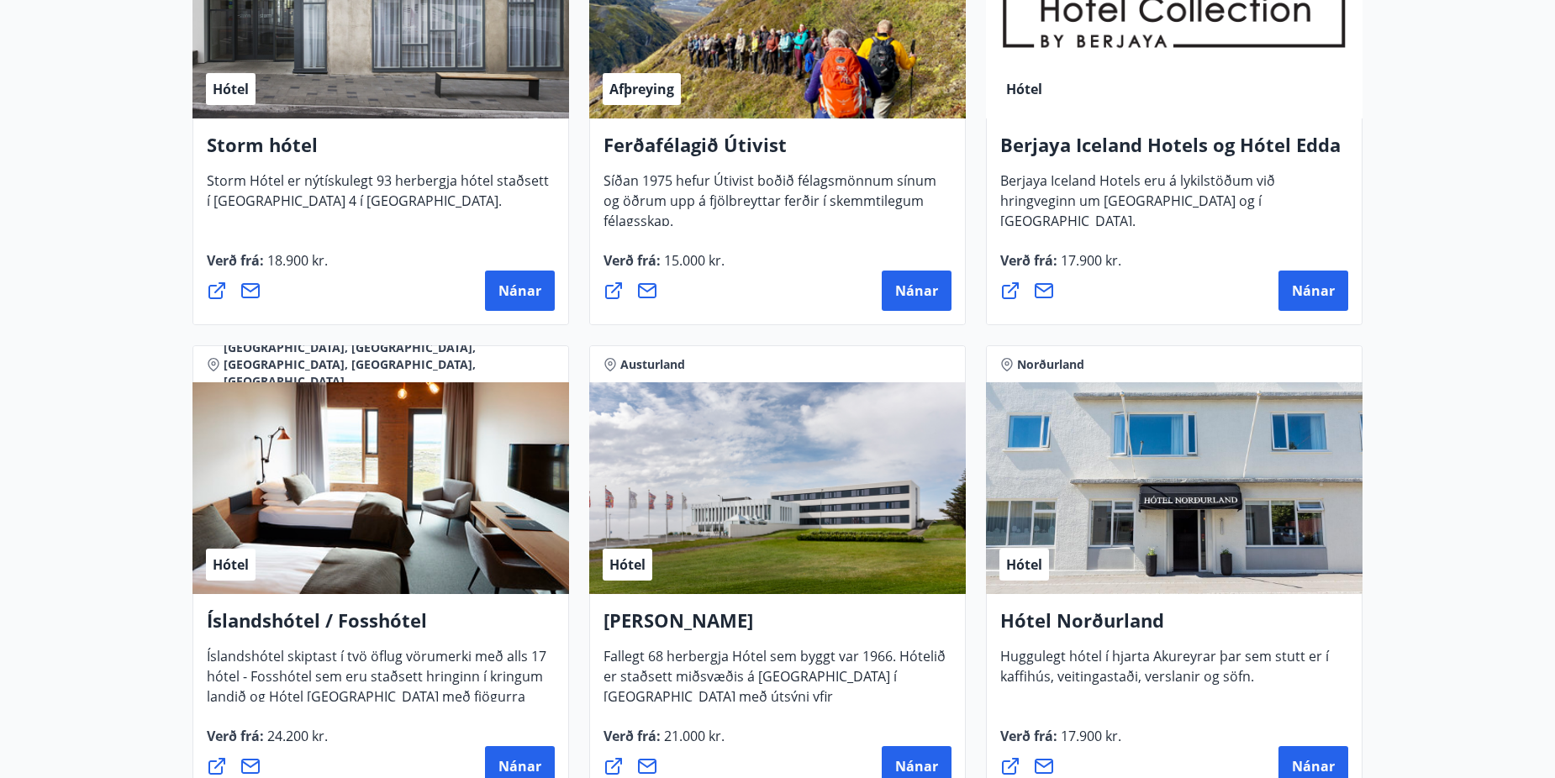
scroll to position [2017, 0]
